Goal: Task Accomplishment & Management: Use online tool/utility

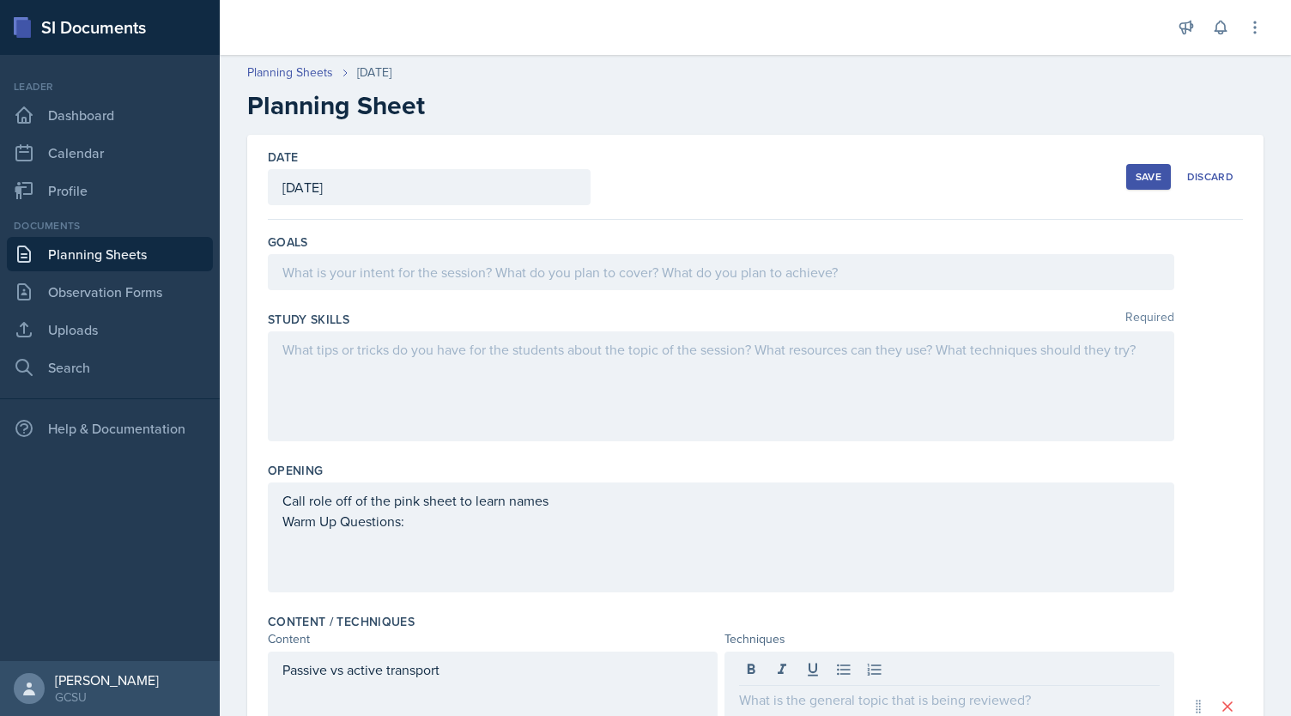
scroll to position [539, 0]
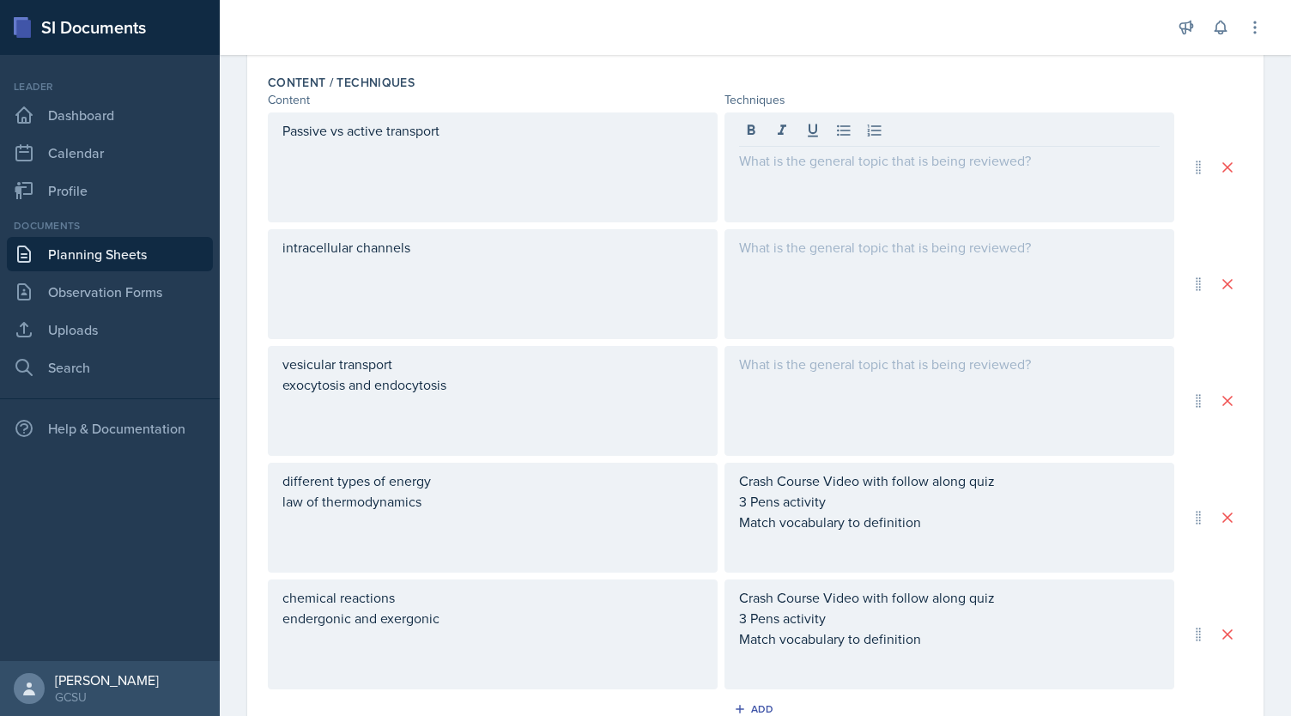
click at [749, 188] on div at bounding box center [949, 167] width 450 height 110
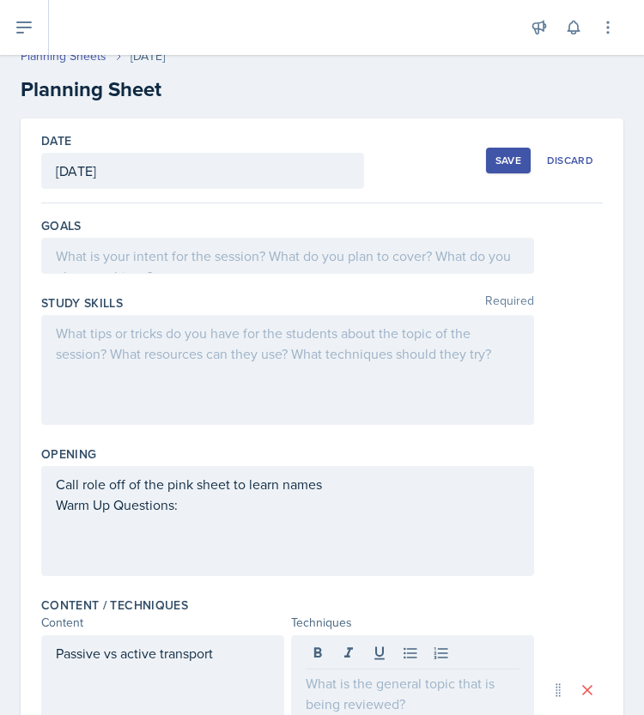
scroll to position [0, 0]
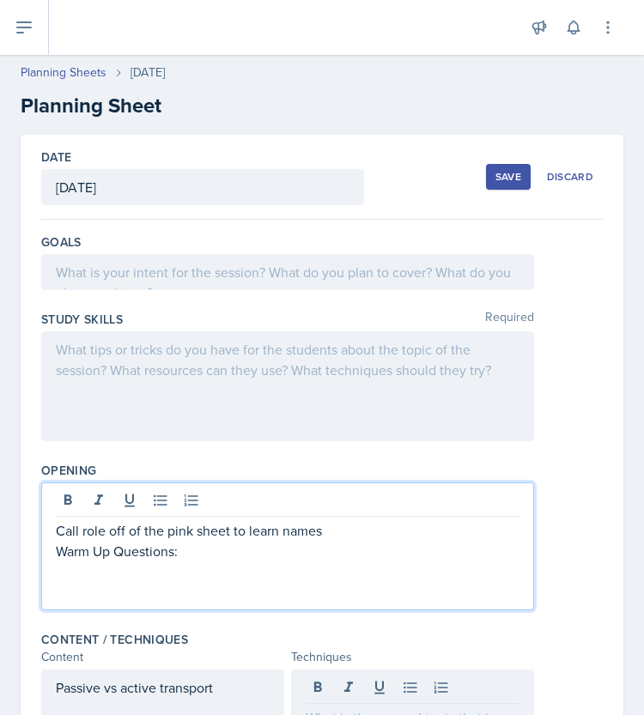
click at [57, 520] on div "Call role off of the pink sheet to learn names Warm Up Questions:" at bounding box center [287, 561] width 463 height 82
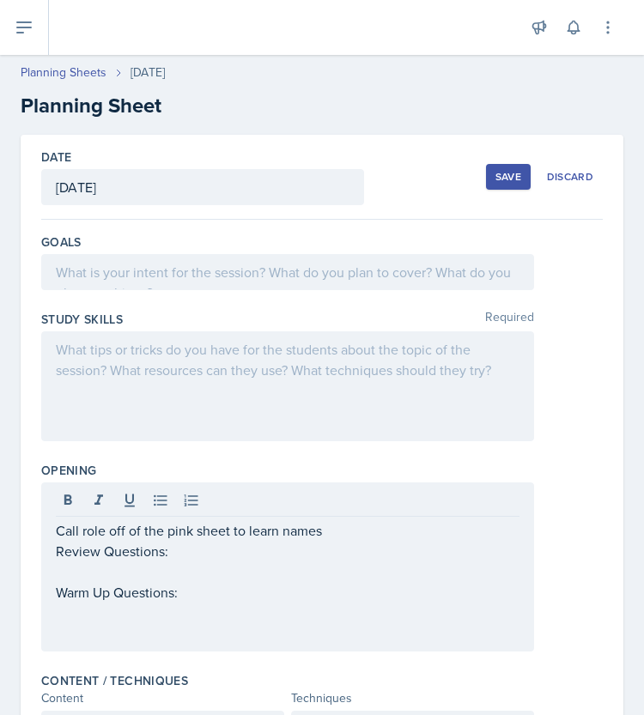
click at [118, 578] on p at bounding box center [287, 571] width 463 height 21
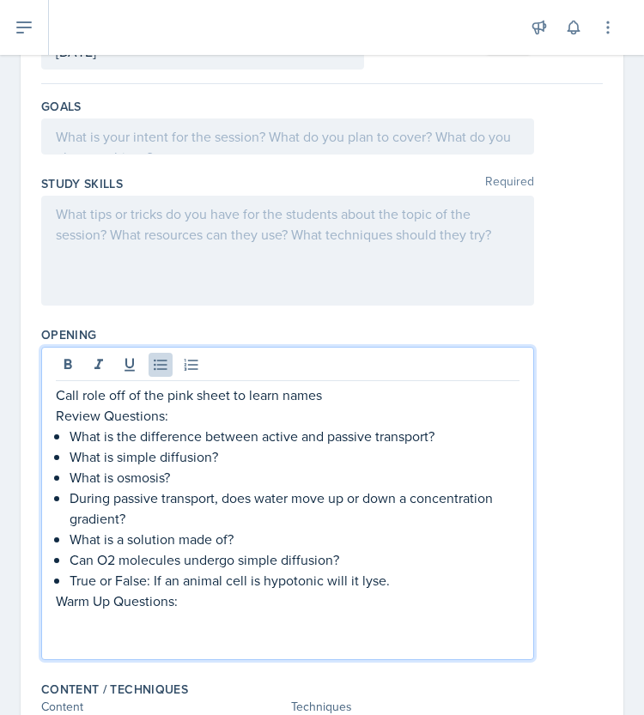
scroll to position [267, 0]
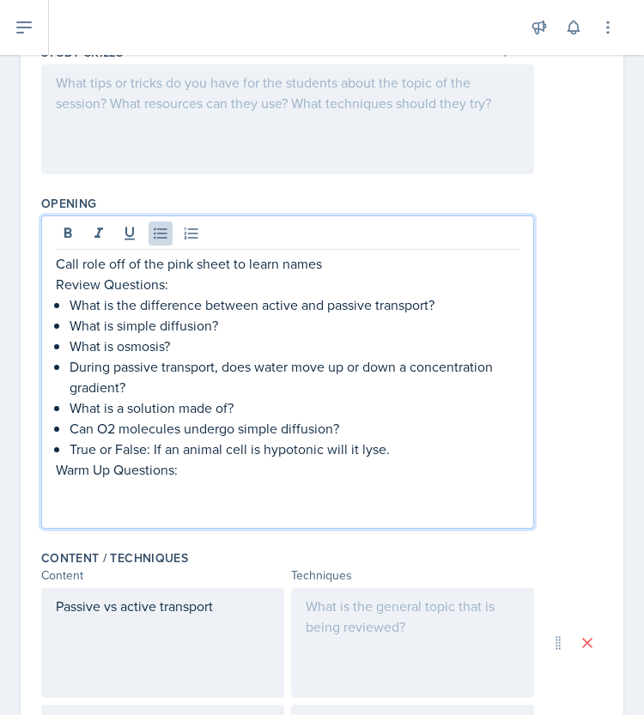
click at [196, 493] on p at bounding box center [287, 490] width 463 height 21
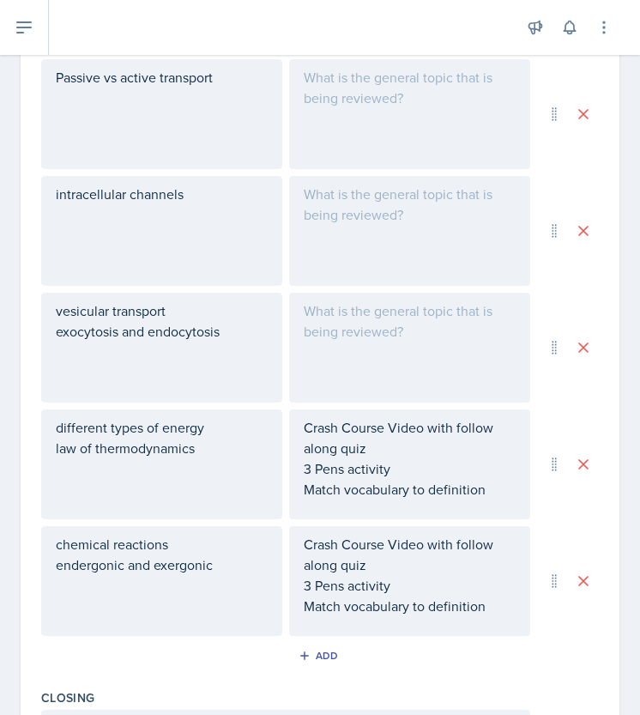
scroll to position [861, 0]
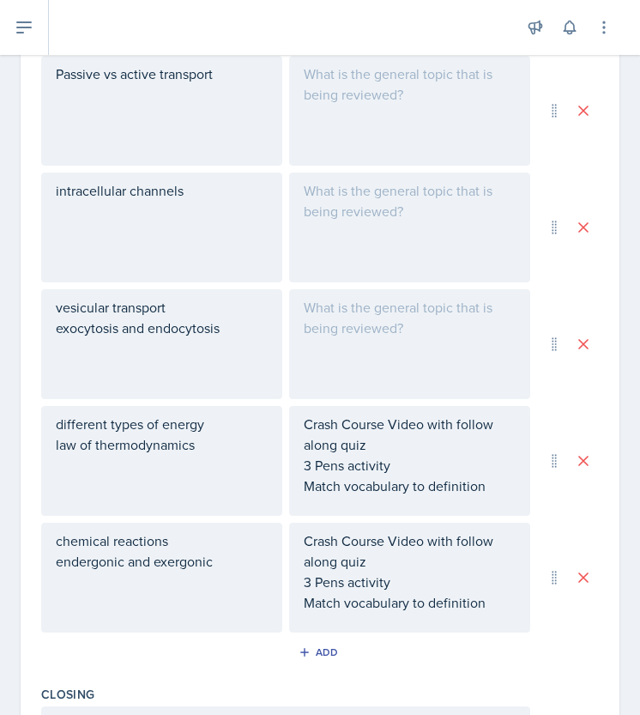
click at [394, 330] on div at bounding box center [409, 344] width 241 height 110
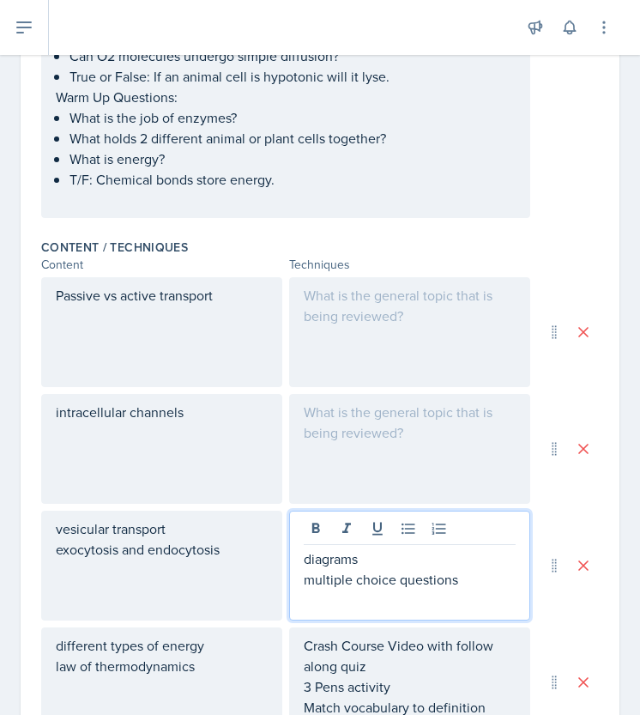
click at [359, 301] on p at bounding box center [410, 295] width 212 height 21
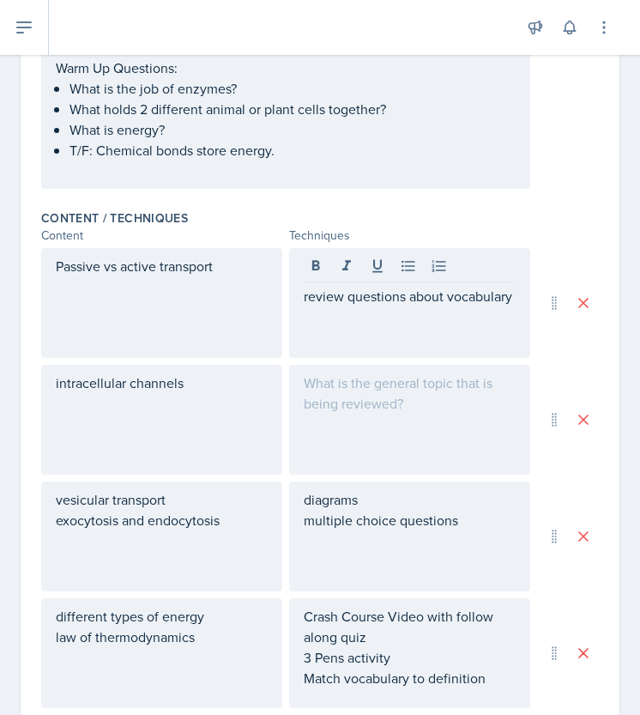
click at [341, 365] on div at bounding box center [409, 420] width 241 height 110
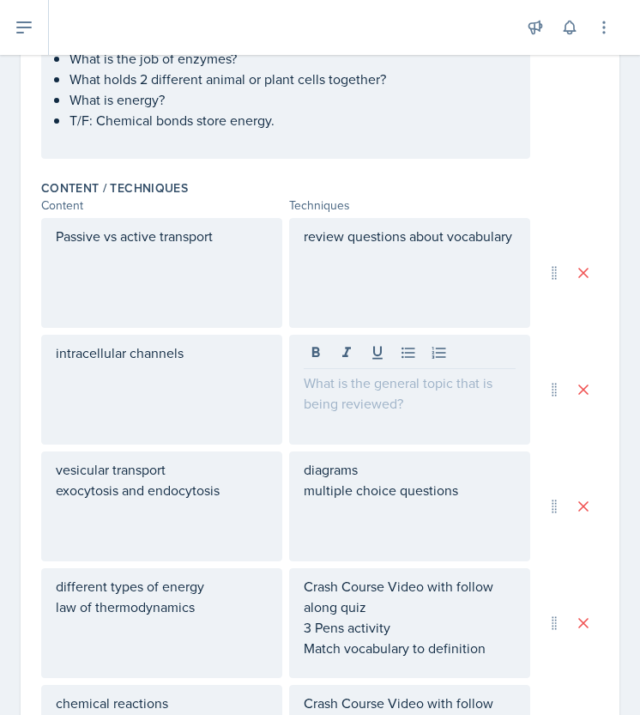
click at [336, 280] on div "review questions about vocabulary" at bounding box center [409, 273] width 241 height 110
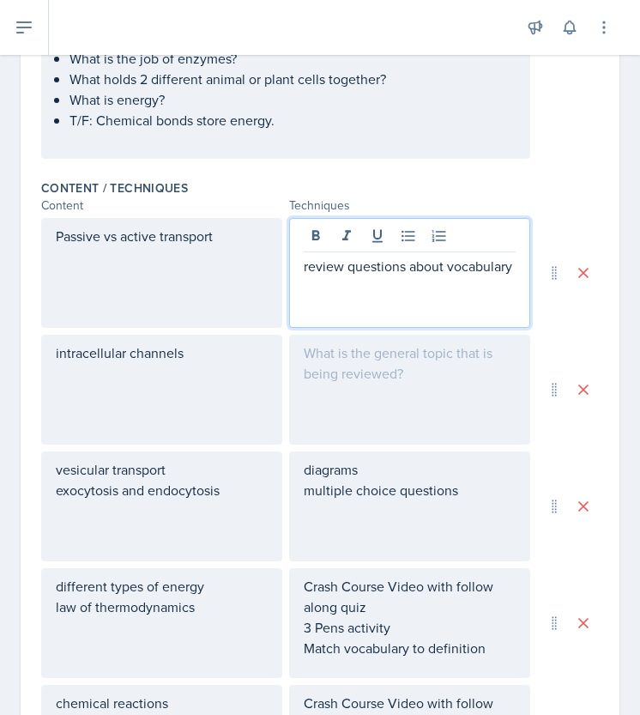
scroll to position [698, 0]
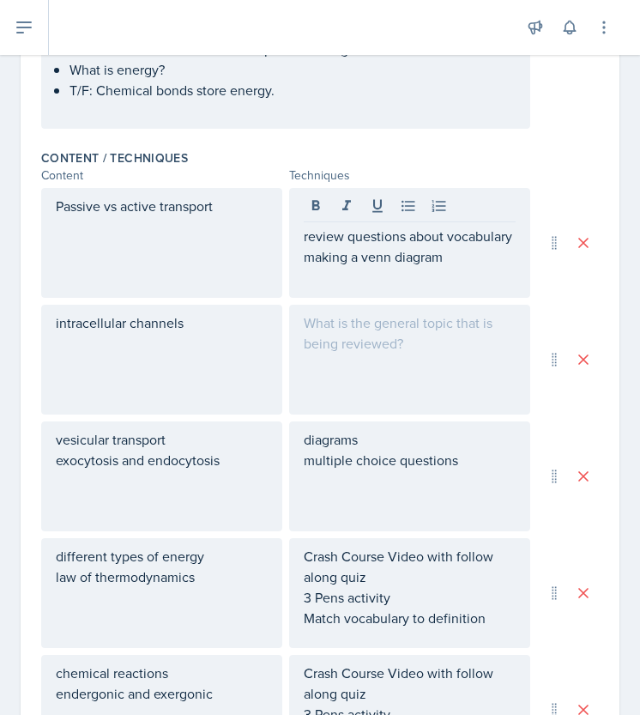
click at [329, 335] on div at bounding box center [409, 360] width 241 height 110
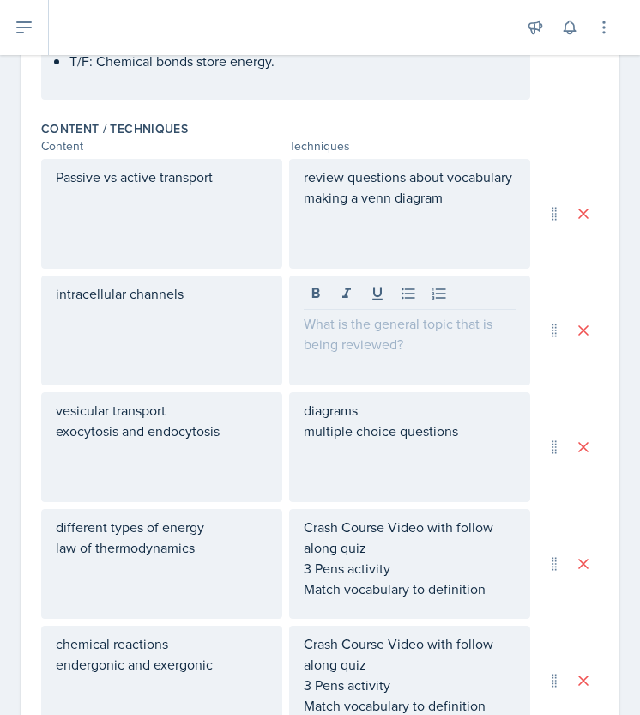
click at [359, 350] on div at bounding box center [409, 330] width 241 height 110
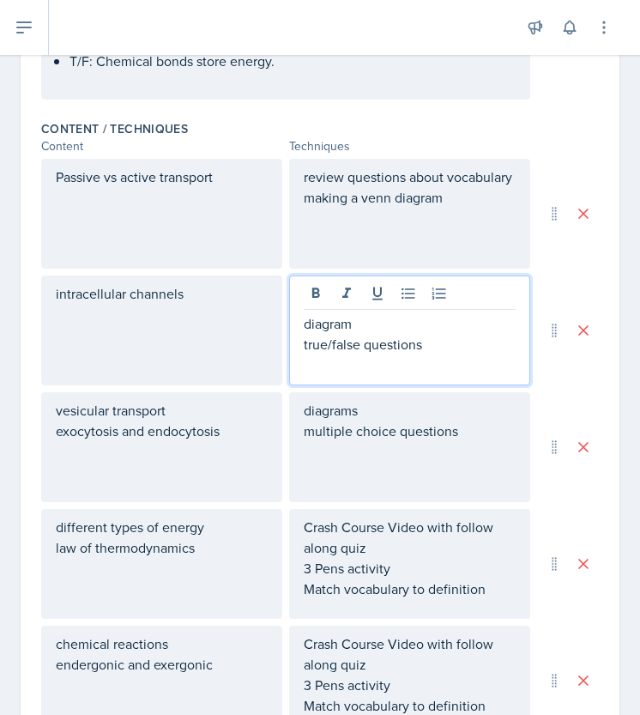
click at [569, 116] on div "Content / Techniques Content Techniques Passive vs active transport review ques…" at bounding box center [320, 447] width 558 height 668
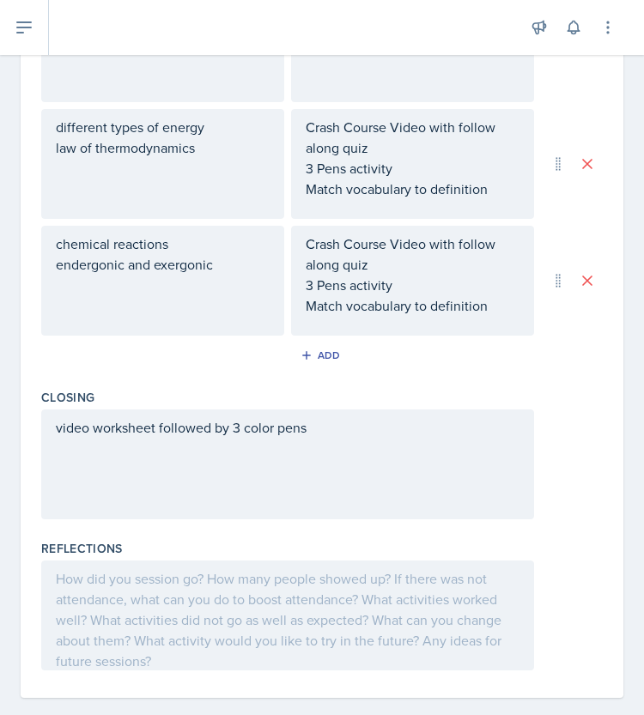
scroll to position [1122, 0]
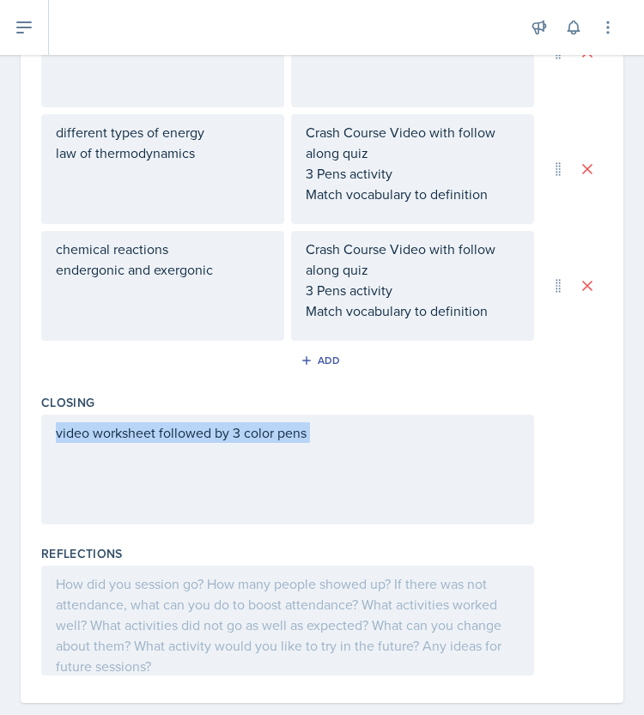
drag, startPoint x: 367, startPoint y: 448, endPoint x: -21, endPoint y: 451, distance: 387.9
click at [0, 451] on html "SI Documents Leader Dashboard Calendar Profile Documents Planning Sheets Observ…" at bounding box center [322, 357] width 644 height 715
click at [356, 456] on div "video worksheet followed by 3 color pens" at bounding box center [287, 469] width 493 height 110
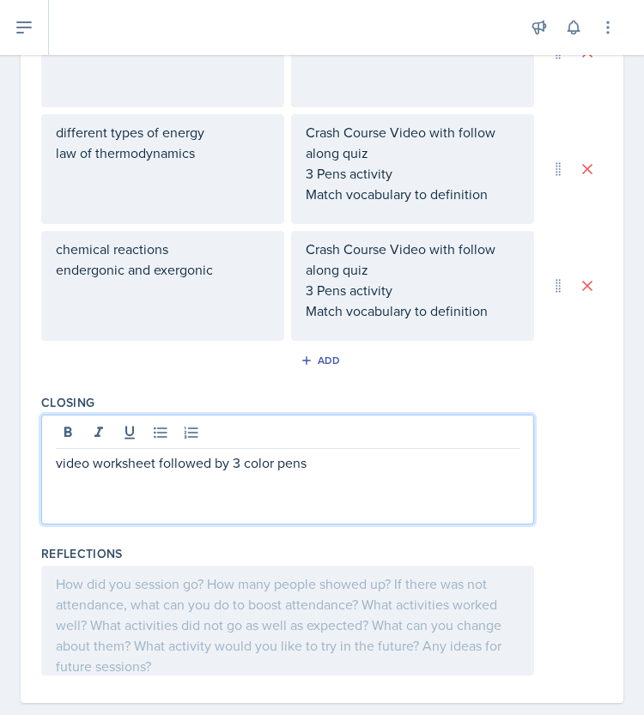
scroll to position [1148, 0]
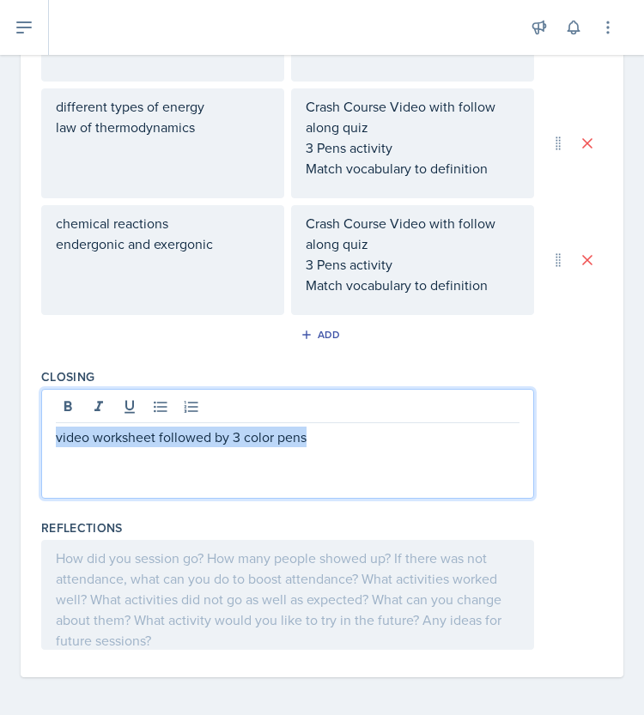
drag, startPoint x: 295, startPoint y: 442, endPoint x: -55, endPoint y: 443, distance: 350.1
click at [0, 443] on html "SI Documents Leader Dashboard Calendar Profile Documents Planning Sheets Observ…" at bounding box center [322, 357] width 644 height 715
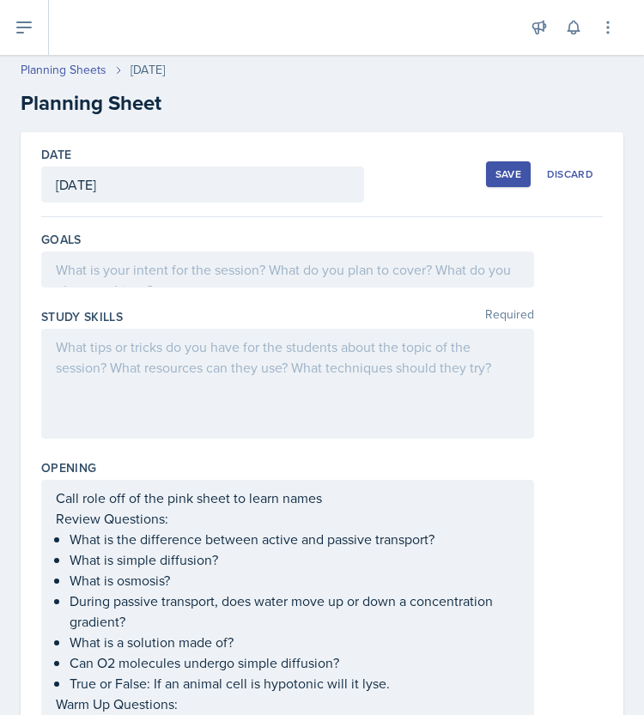
scroll to position [0, 0]
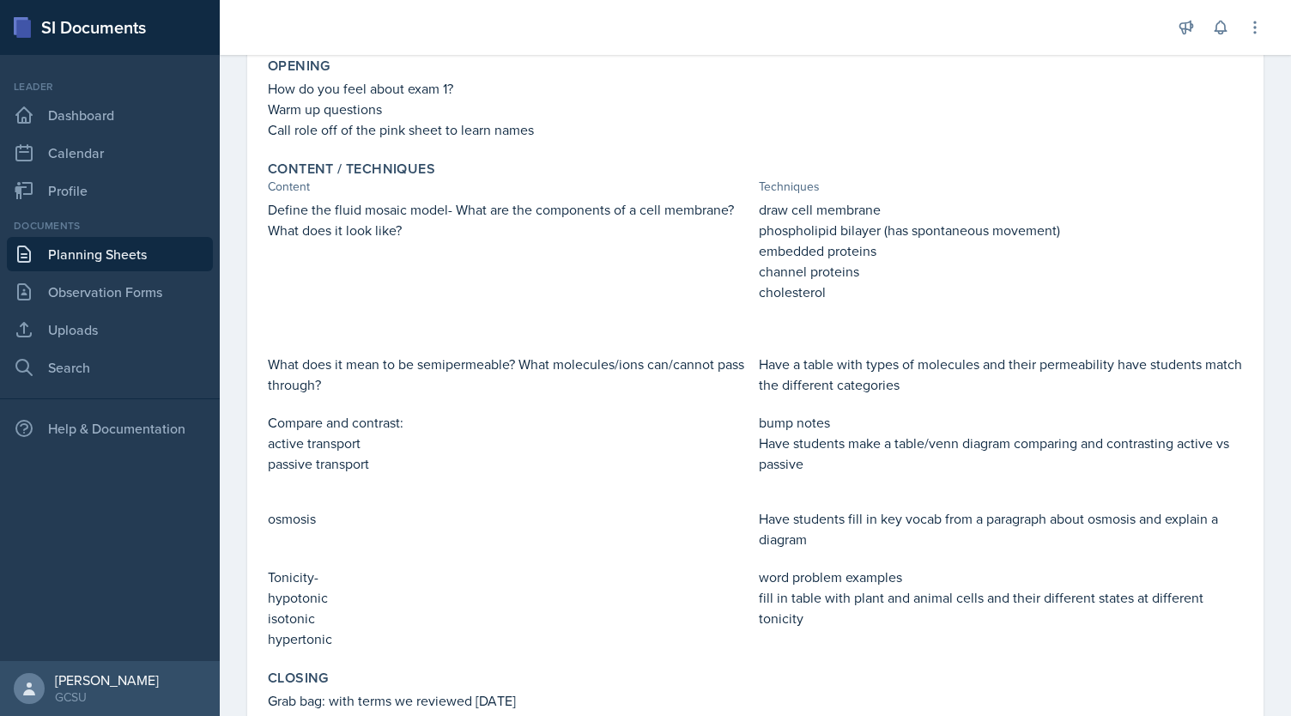
scroll to position [456, 0]
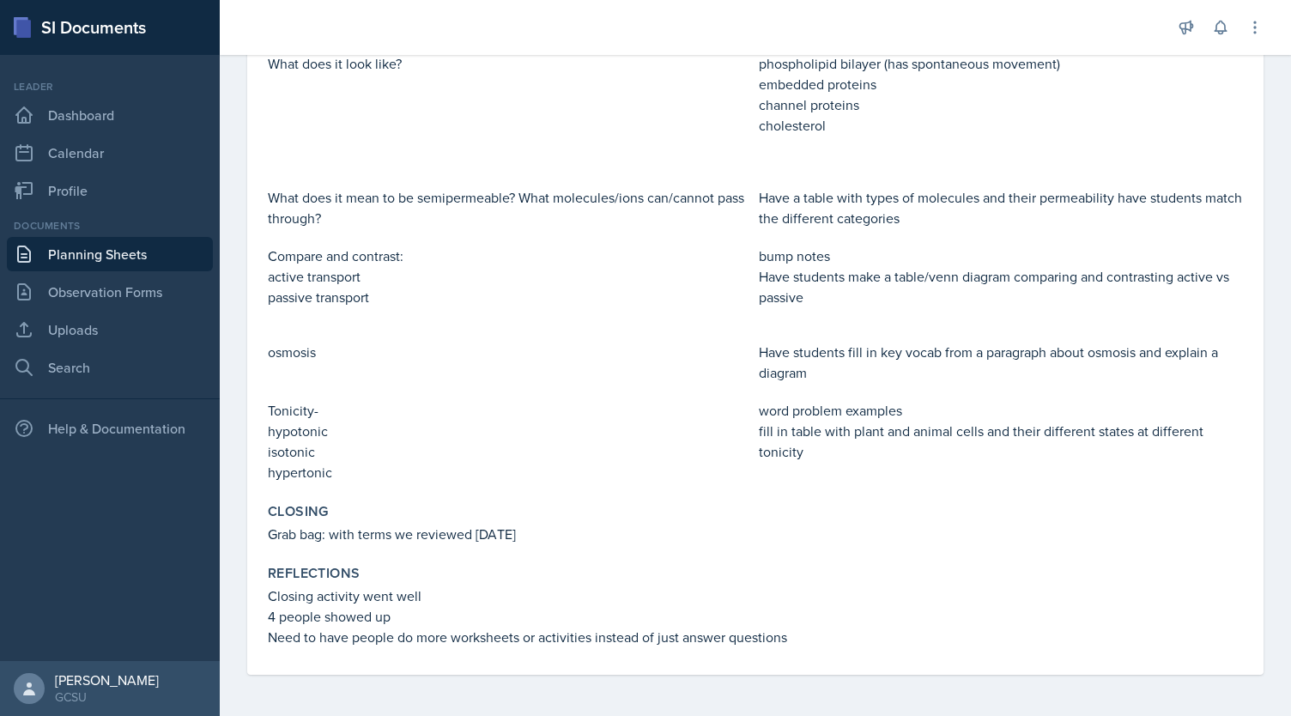
drag, startPoint x: 685, startPoint y: 217, endPoint x: 676, endPoint y: 385, distance: 168.4
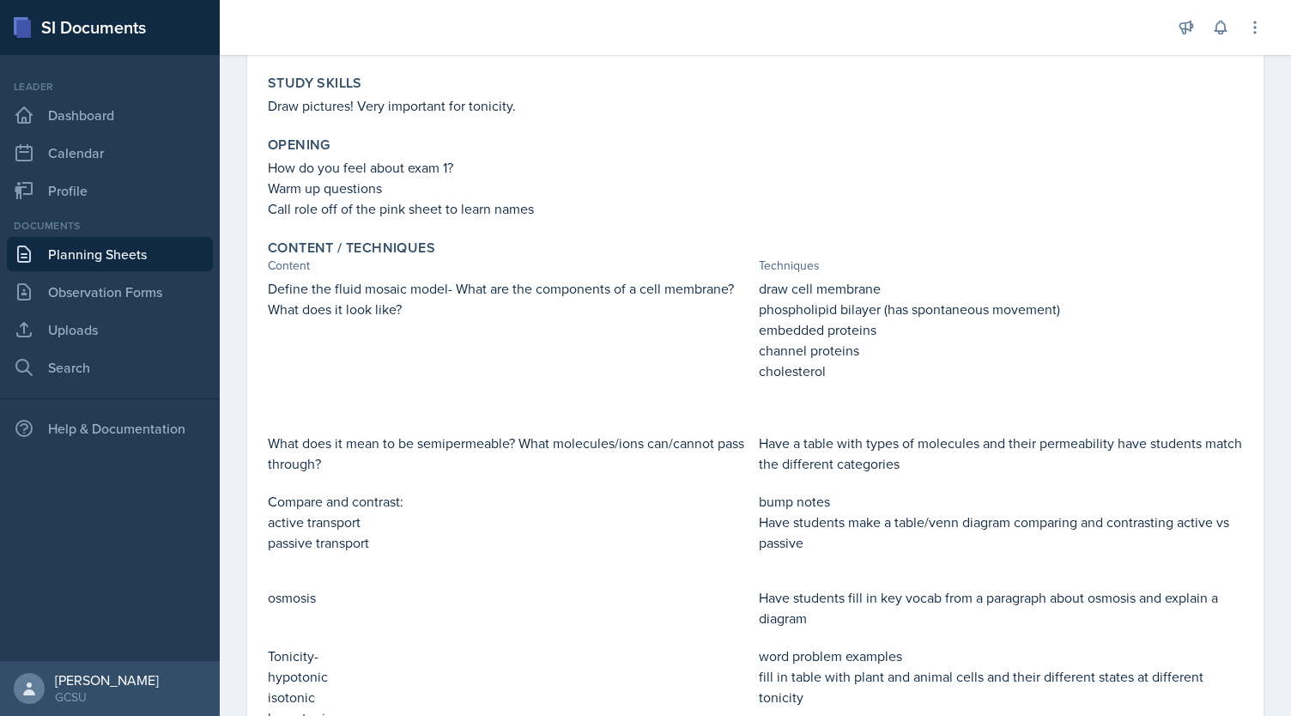
scroll to position [0, 0]
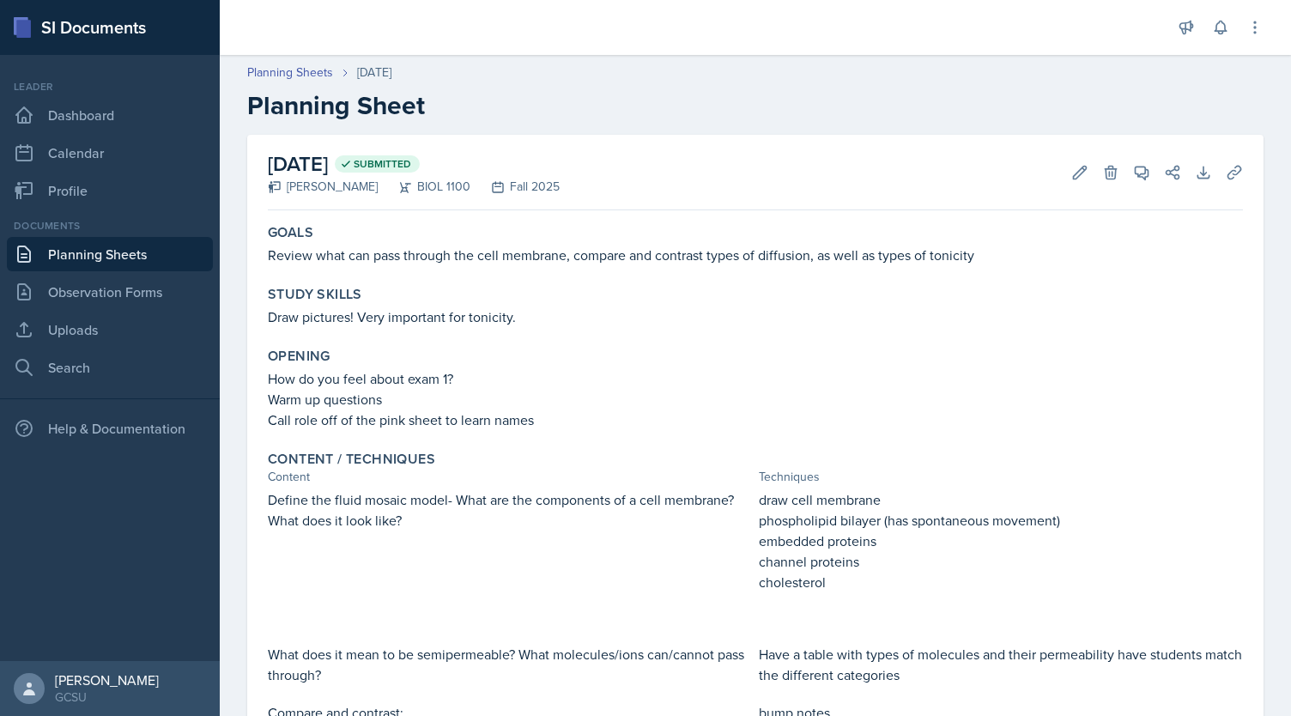
drag, startPoint x: 680, startPoint y: 380, endPoint x: 684, endPoint y: 231, distance: 149.3
